Goal: Task Accomplishment & Management: Use online tool/utility

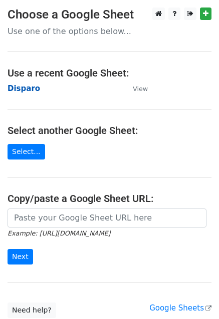
click at [17, 91] on strong "Disparo" at bounding box center [24, 88] width 33 height 9
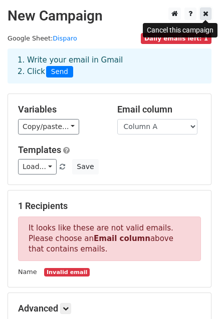
click at [203, 14] on icon at bounding box center [206, 13] width 6 height 7
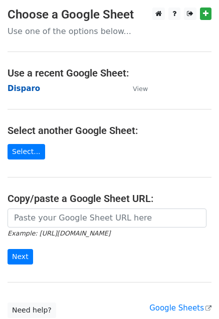
click at [23, 90] on strong "Disparo" at bounding box center [24, 88] width 33 height 9
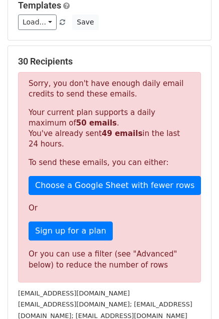
scroll to position [150, 0]
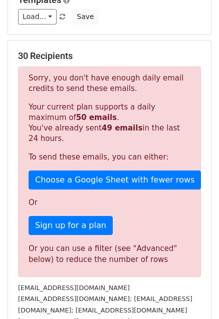
drag, startPoint x: 75, startPoint y: 261, endPoint x: 1, endPoint y: 230, distance: 79.8
